Goal: Task Accomplishment & Management: Manage account settings

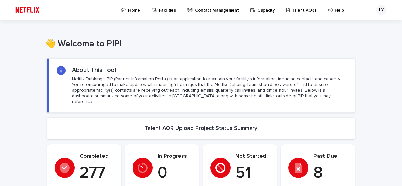
click at [298, 12] on p "Talent AORs" at bounding box center [304, 6] width 25 height 13
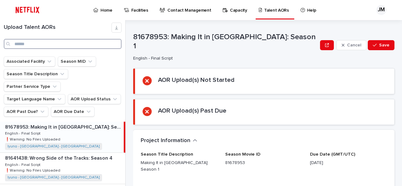
click at [31, 44] on input "Search" at bounding box center [63, 44] width 118 height 10
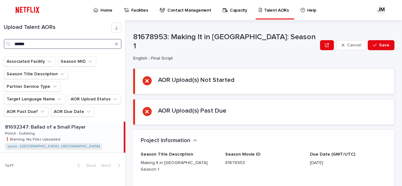
type input "******"
click at [39, 123] on p "81692347: Ballad of a Small Player" at bounding box center [46, 126] width 82 height 7
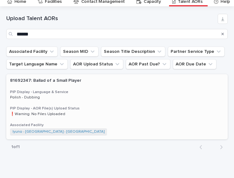
scroll to position [27, 0]
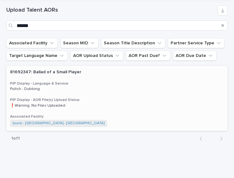
click at [91, 85] on h3 "PIP Display - Language & Service" at bounding box center [117, 83] width 214 height 5
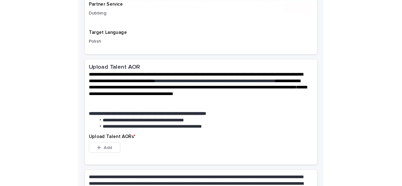
scroll to position [232, 0]
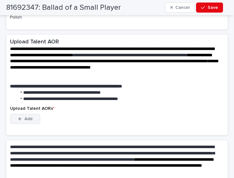
click at [30, 116] on span "Add" at bounding box center [28, 118] width 8 height 4
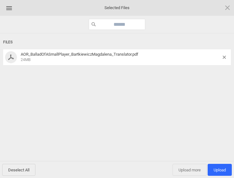
click at [191, 174] on span "Upload more" at bounding box center [190, 170] width 34 height 12
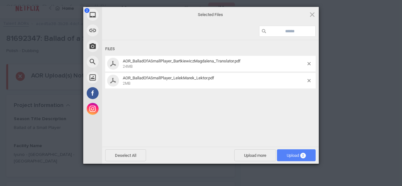
scroll to position [0, 0]
click at [306, 159] on span "Upload 2" at bounding box center [296, 155] width 39 height 12
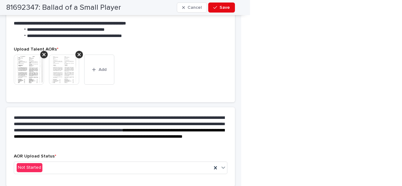
scroll to position [188, 0]
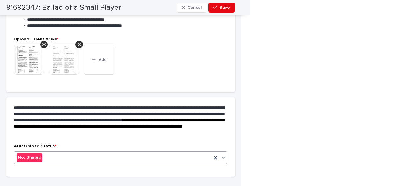
click at [113, 153] on div "Not Started" at bounding box center [112, 158] width 197 height 10
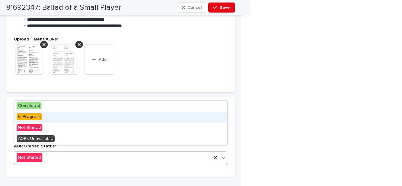
click at [70, 115] on div "In Progress" at bounding box center [120, 117] width 213 height 11
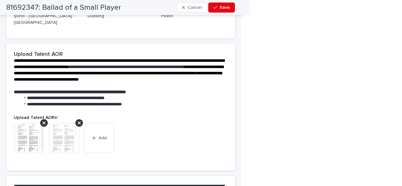
scroll to position [144, 0]
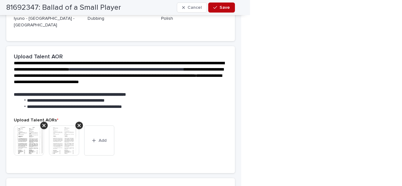
click at [229, 10] on button "Save" at bounding box center [221, 8] width 27 height 10
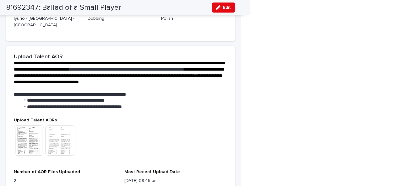
scroll to position [154, 0]
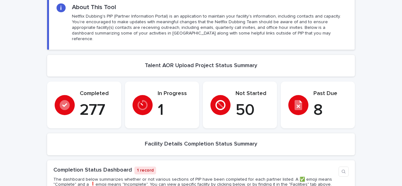
click at [161, 104] on p "1" at bounding box center [175, 110] width 34 height 19
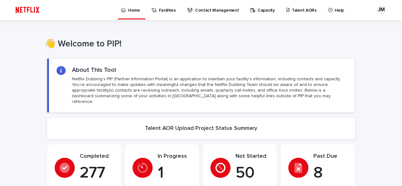
click at [286, 14] on link "Talent AORs" at bounding box center [303, 9] width 34 height 19
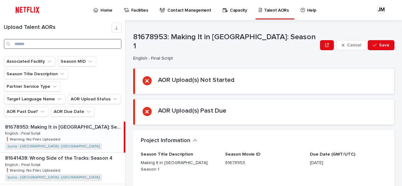
click at [40, 45] on input "Search" at bounding box center [63, 44] width 118 height 10
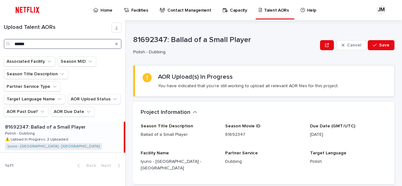
type input "******"
click at [65, 123] on p "81692347: Ballad of a Small Player" at bounding box center [46, 126] width 82 height 7
click at [276, 84] on p "You have indicated that you're still working to upload all relevant AOR files f…" at bounding box center [248, 86] width 181 height 6
click at [215, 82] on div "AOR Upload(s) In Progress You have indicated that you're still working to uploa…" at bounding box center [248, 81] width 181 height 16
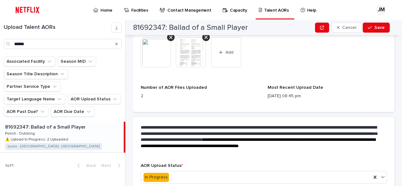
scroll to position [195, 0]
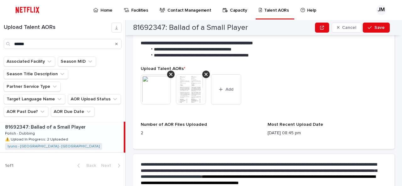
click at [159, 89] on img at bounding box center [156, 89] width 30 height 30
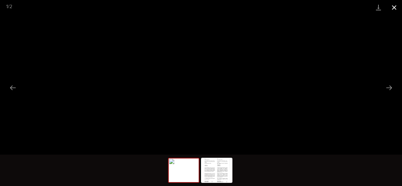
click at [394, 8] on button "Close gallery" at bounding box center [394, 7] width 16 height 15
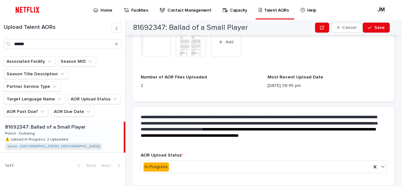
scroll to position [257, 0]
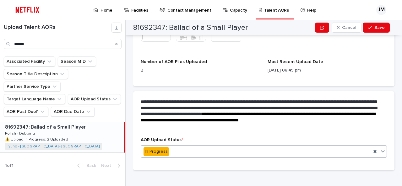
click at [174, 147] on div "In Progress" at bounding box center [256, 152] width 230 height 10
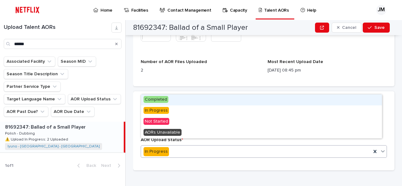
click at [186, 101] on div "Completed" at bounding box center [261, 99] width 241 height 11
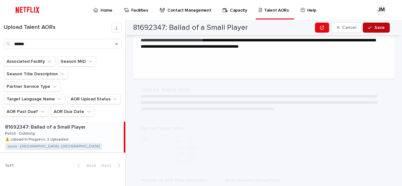
click at [376, 31] on button "Save" at bounding box center [376, 28] width 27 height 10
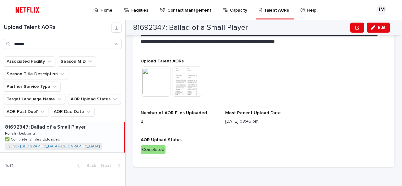
scroll to position [174, 0]
